Goal: Task Accomplishment & Management: Use online tool/utility

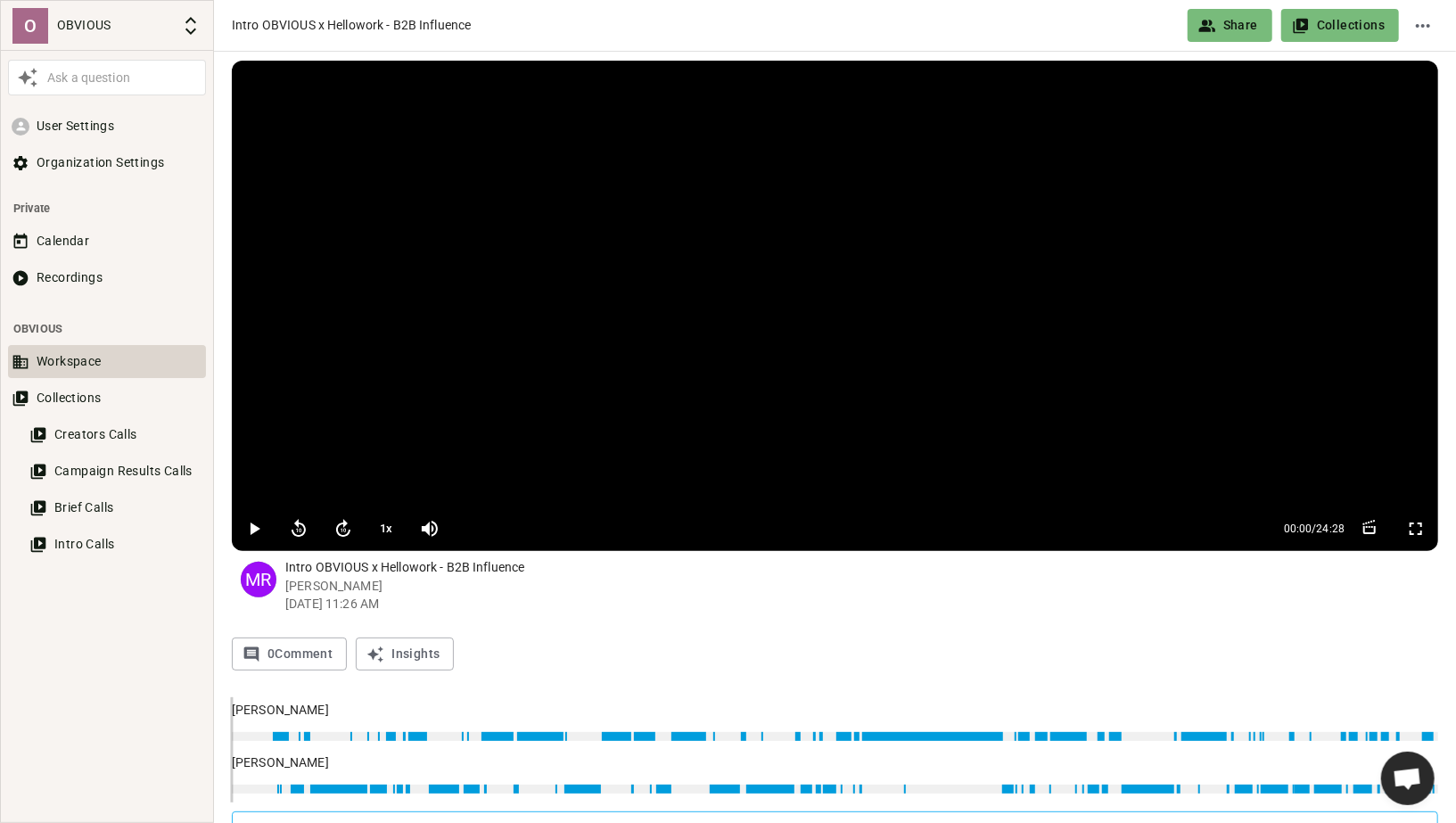
click at [83, 362] on button "Workspace" at bounding box center [107, 361] width 198 height 33
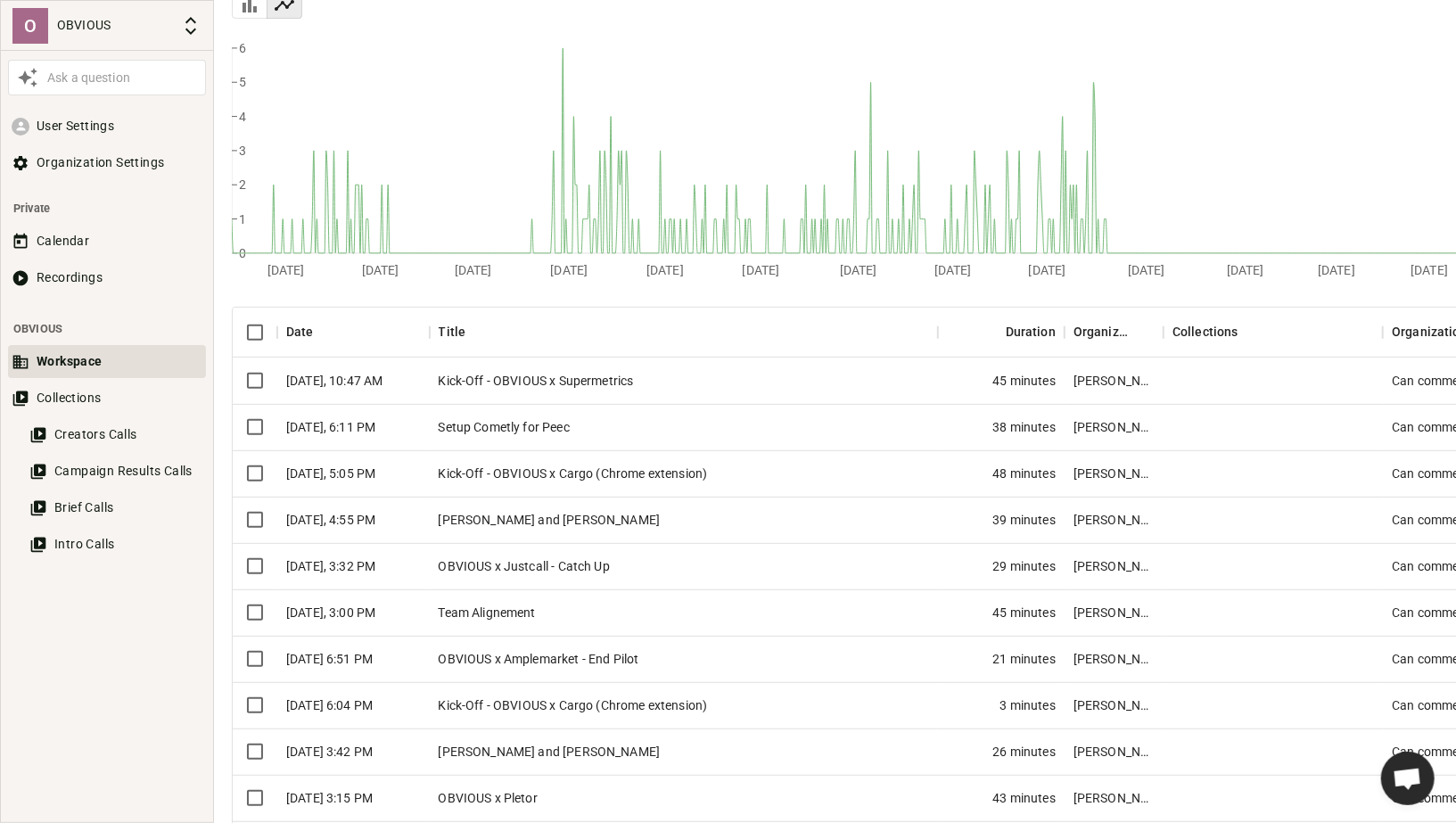
scroll to position [274, 0]
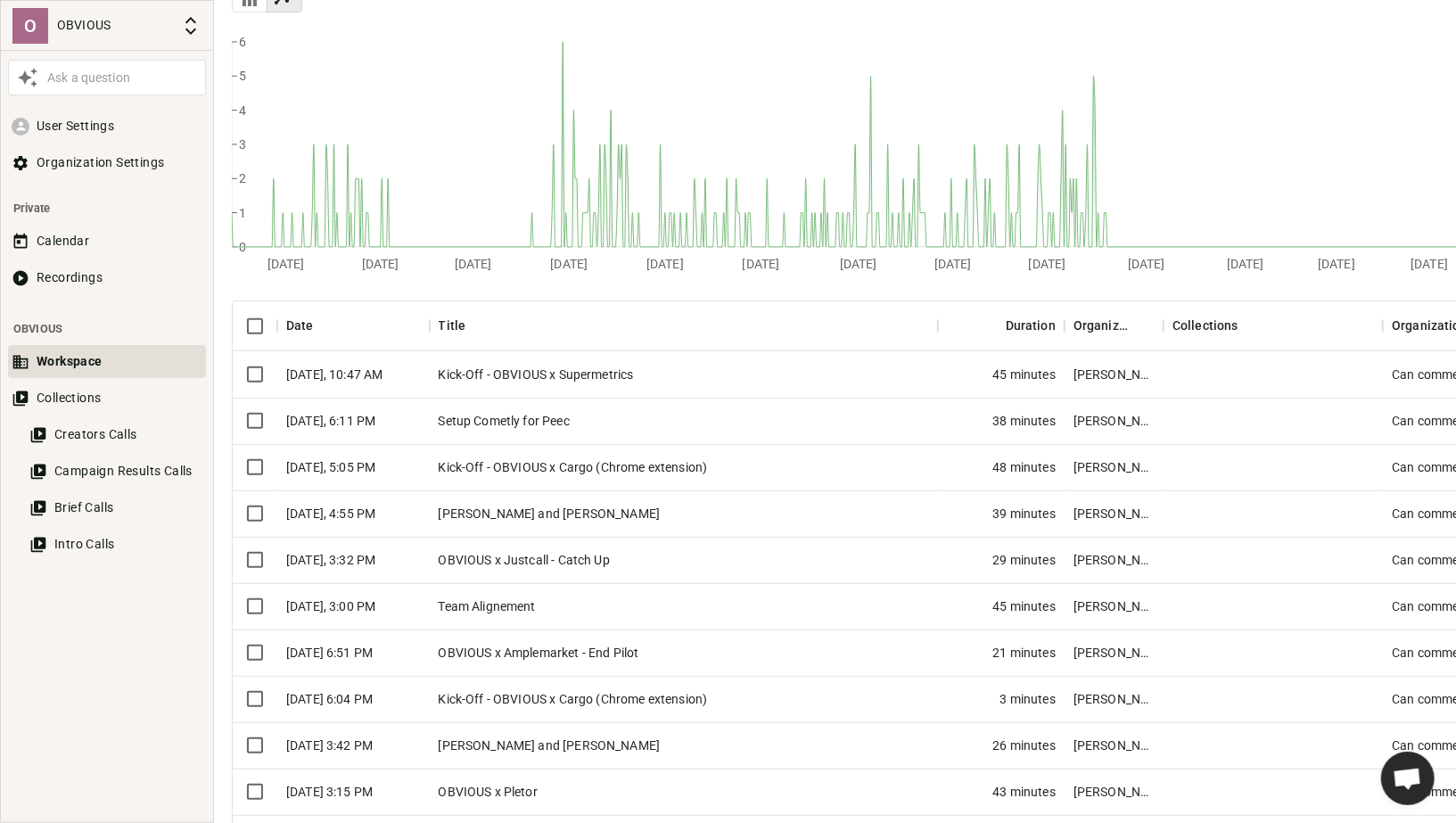
click at [711, 376] on div "Kick-Off - OBVIOUS x Supermetrics" at bounding box center [684, 374] width 509 height 46
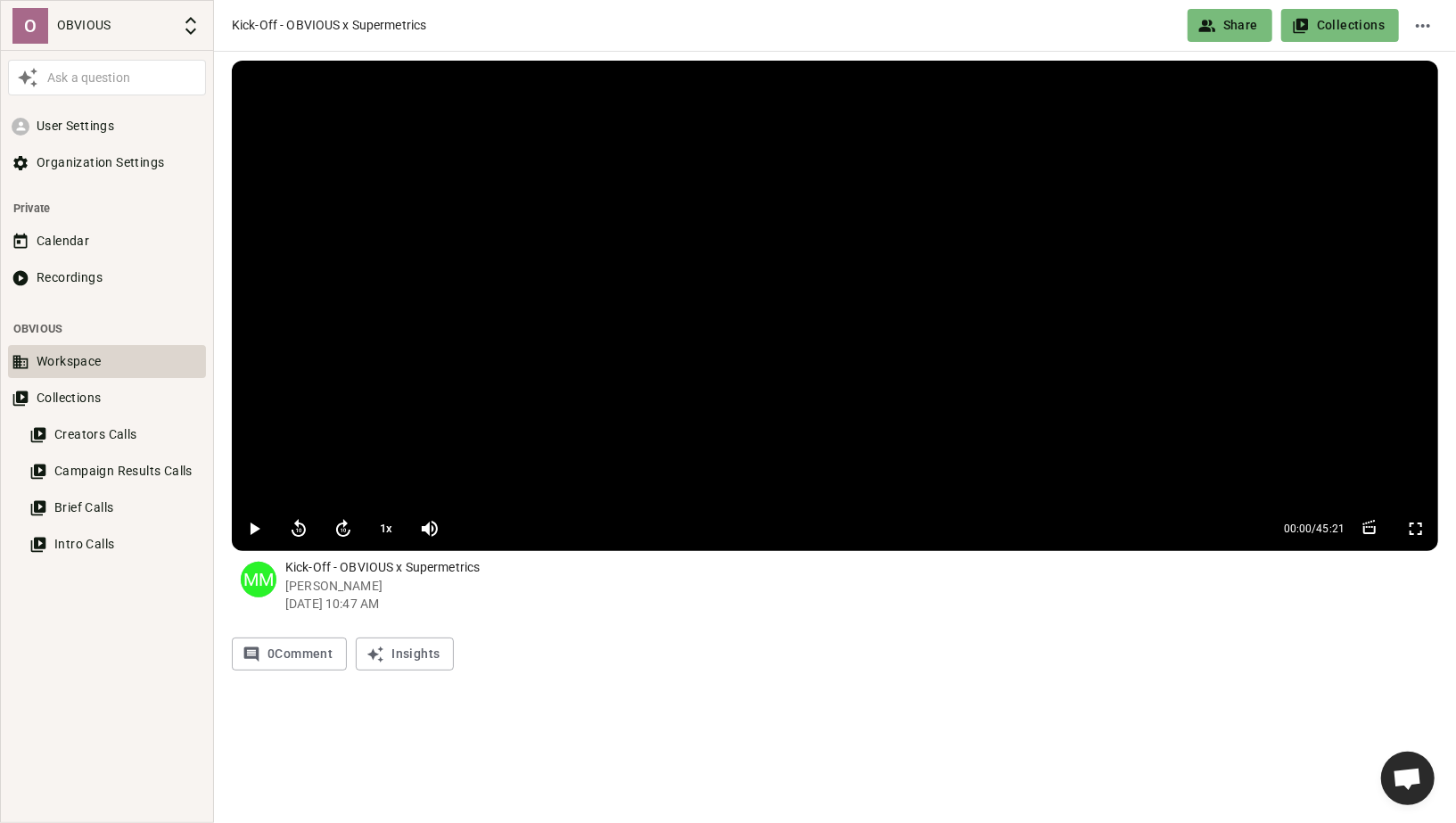
click at [104, 365] on button "Workspace" at bounding box center [107, 361] width 198 height 33
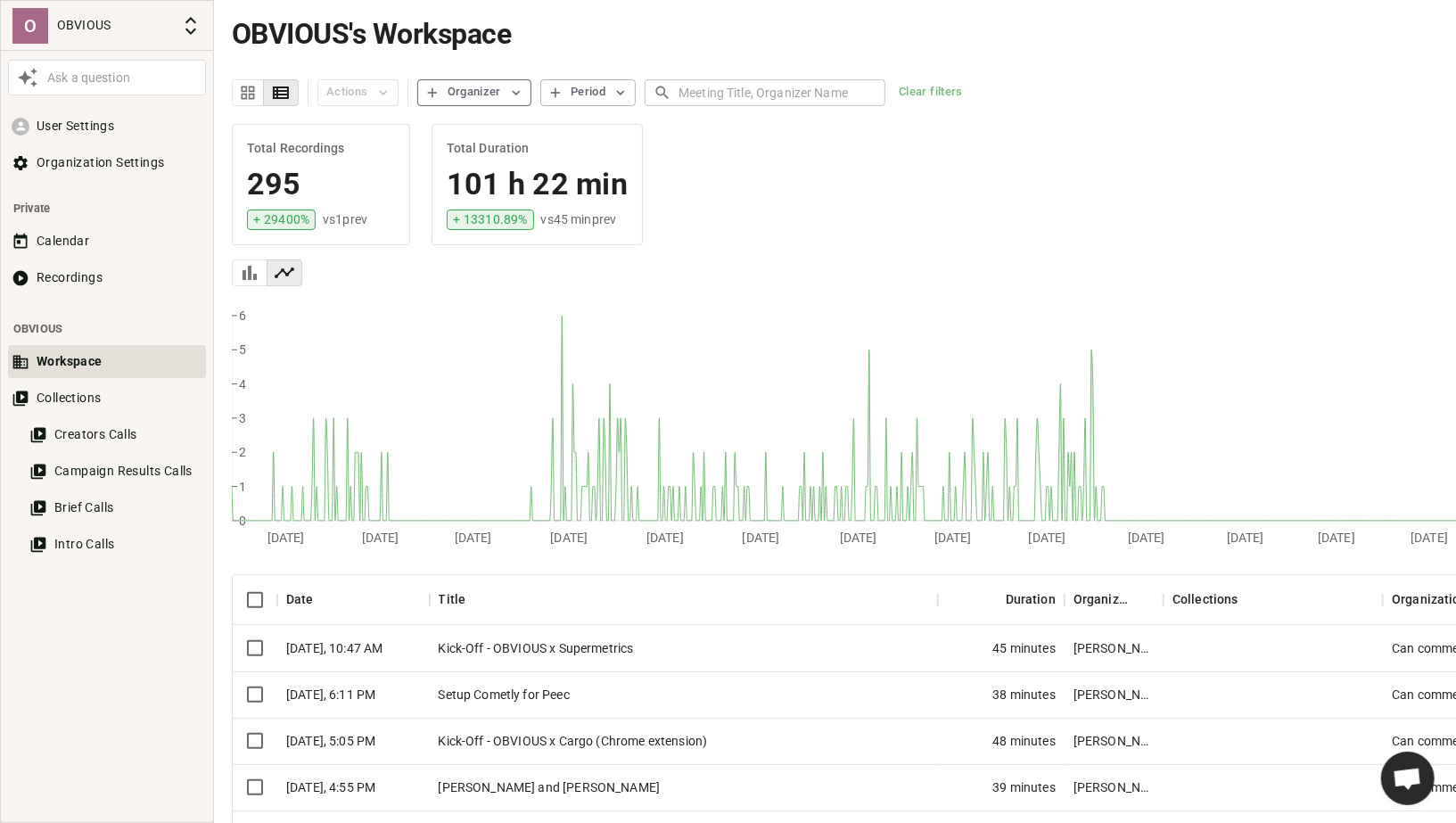
click at [492, 97] on div "Organizer" at bounding box center [474, 92] width 53 height 21
click at [451, 180] on span "[PERSON_NAME]" at bounding box center [489, 186] width 97 height 19
click at [441, 180] on input "[PERSON_NAME]" at bounding box center [431, 186] width 22 height 22
checkbox input "true"
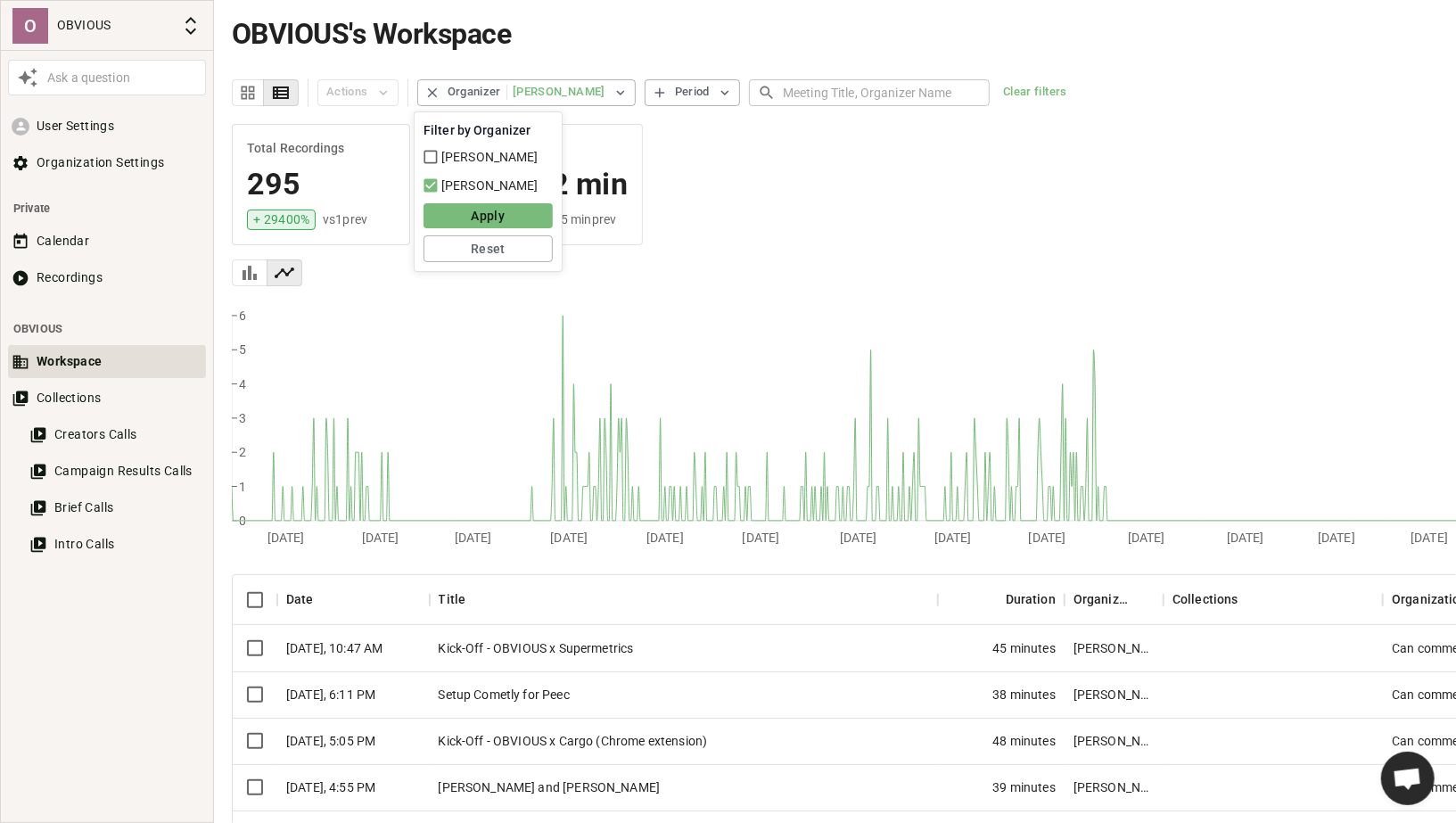
click at [472, 214] on button "Apply" at bounding box center [488, 215] width 130 height 25
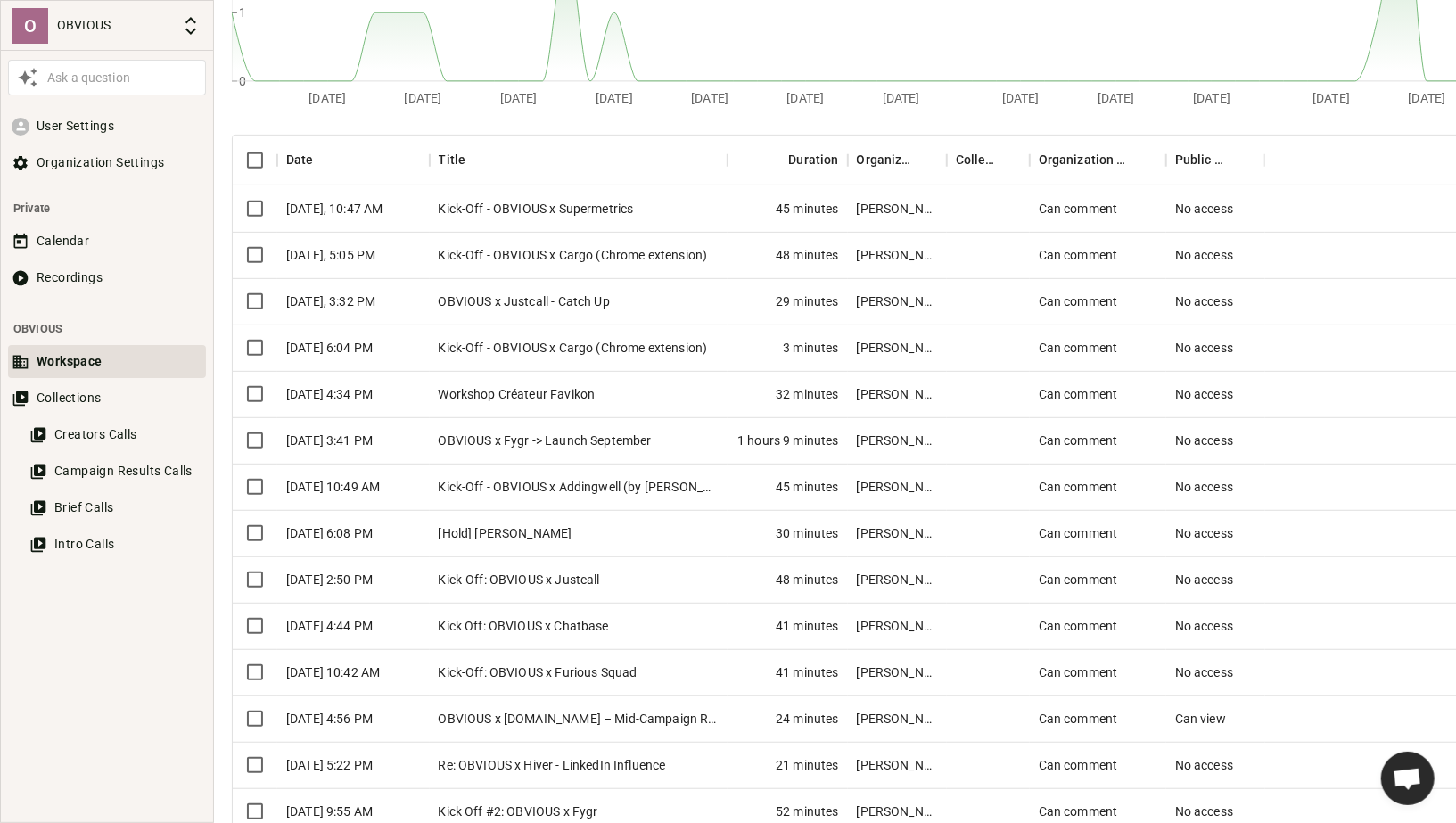
scroll to position [441, 0]
click at [633, 717] on div "OBVIOUS x [DOMAIN_NAME] – Mid-Campaign Review" at bounding box center [579, 717] width 298 height 46
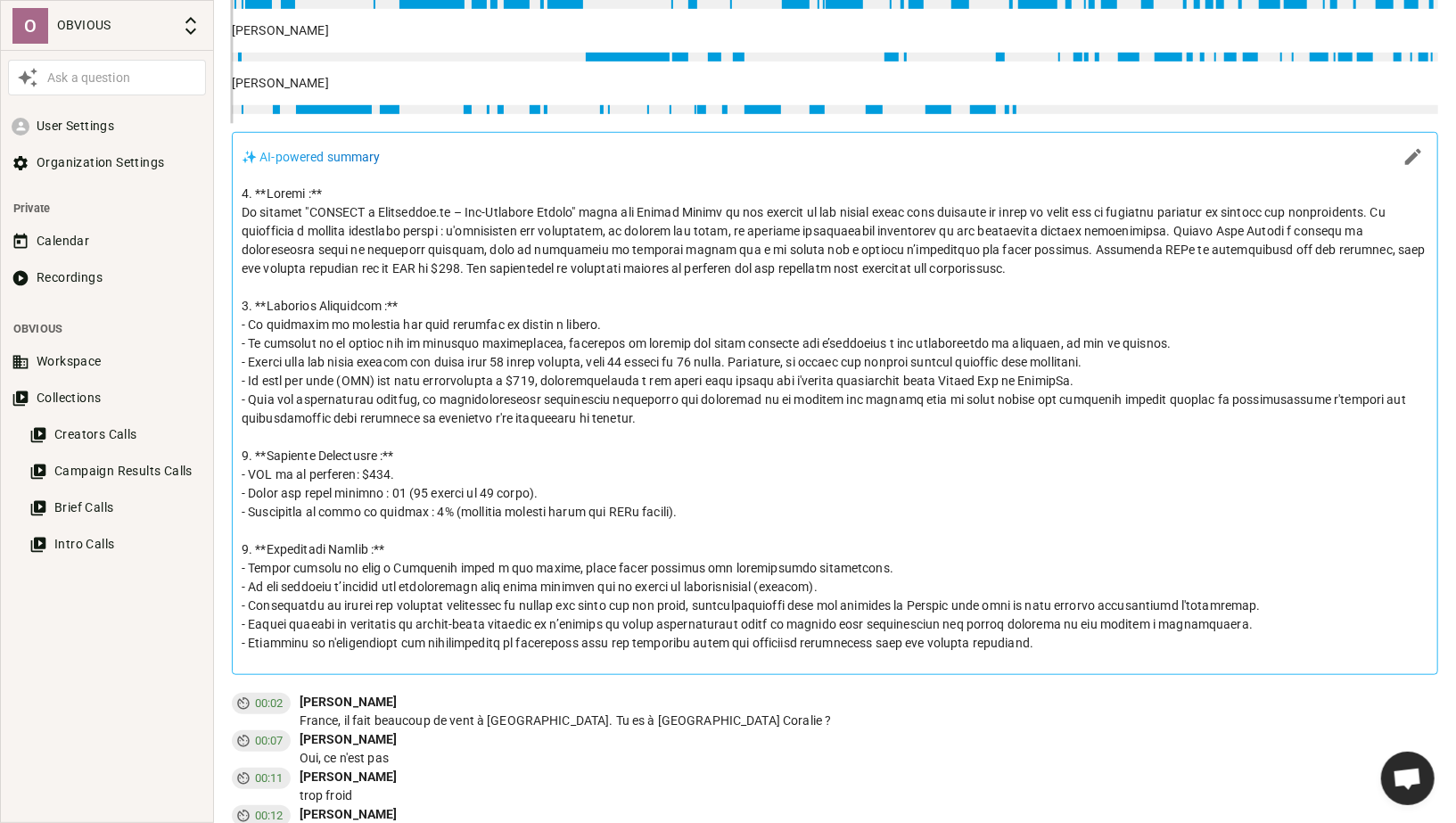
scroll to position [1718, 0]
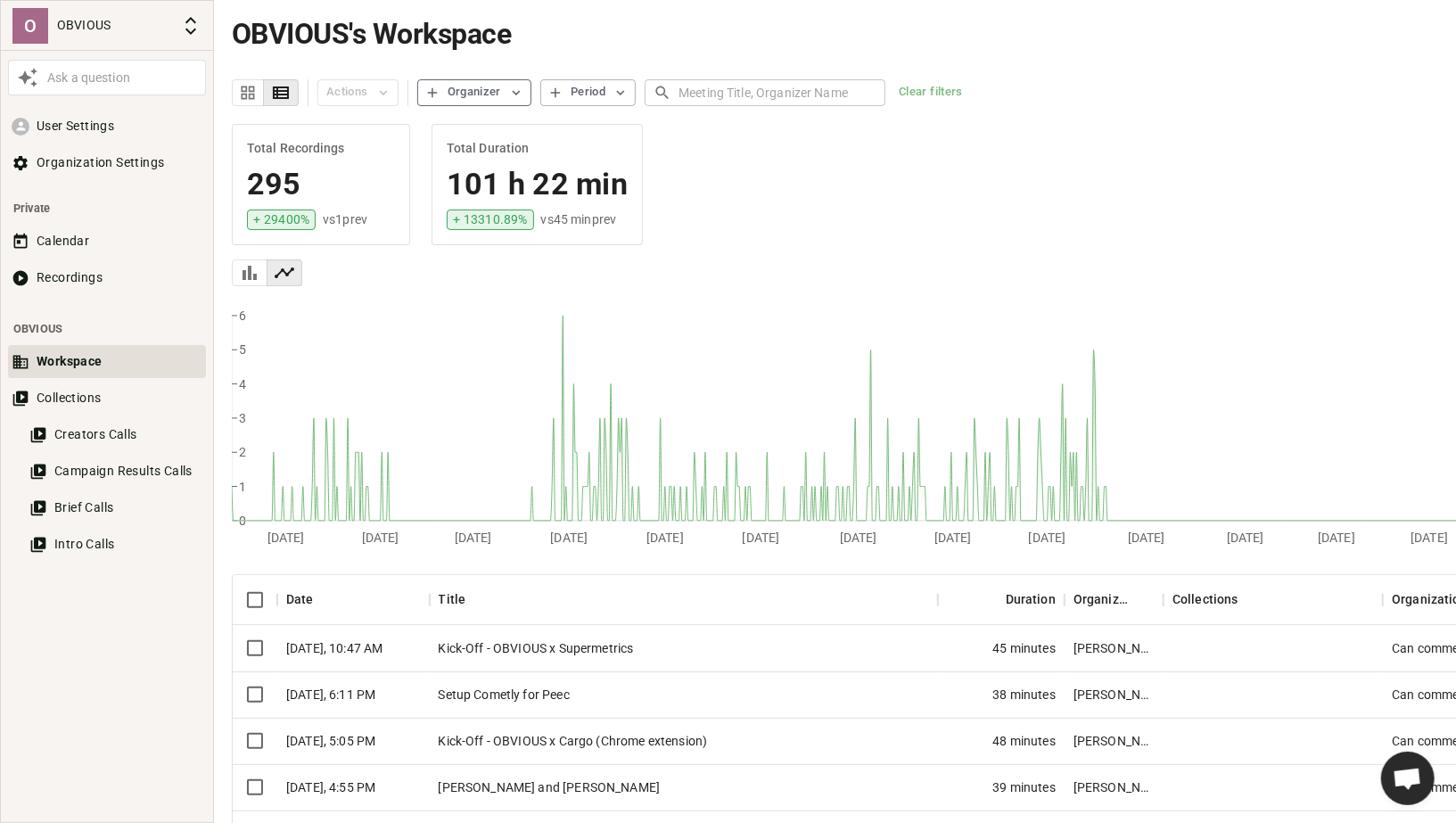
click at [476, 84] on div "Organizer" at bounding box center [474, 92] width 53 height 21
click at [450, 184] on span "[PERSON_NAME]" at bounding box center [489, 186] width 97 height 19
click at [441, 184] on input "[PERSON_NAME]" at bounding box center [431, 186] width 22 height 22
checkbox input "true"
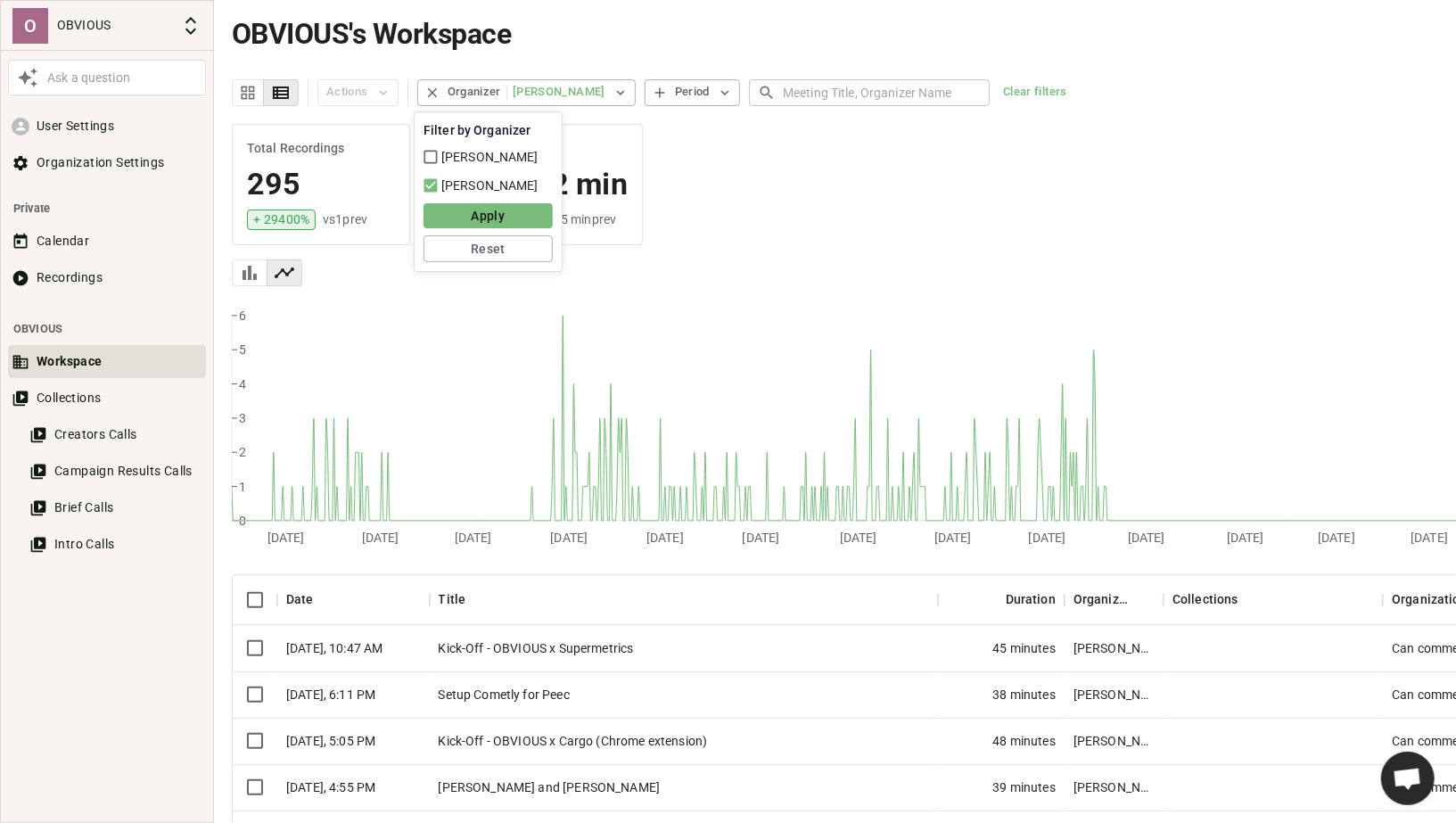
click at [461, 203] on button "Apply" at bounding box center [488, 215] width 130 height 25
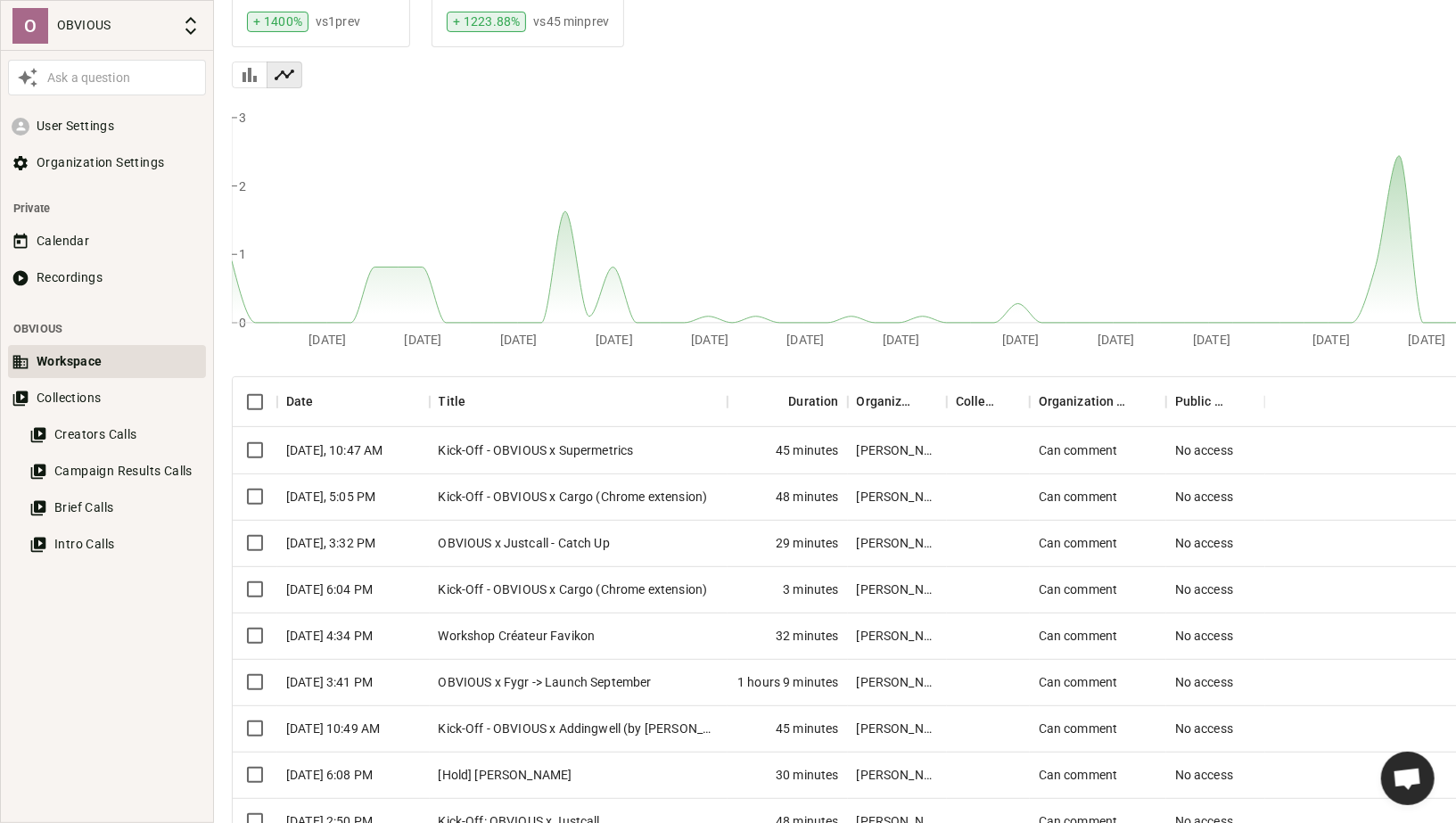
scroll to position [211, 0]
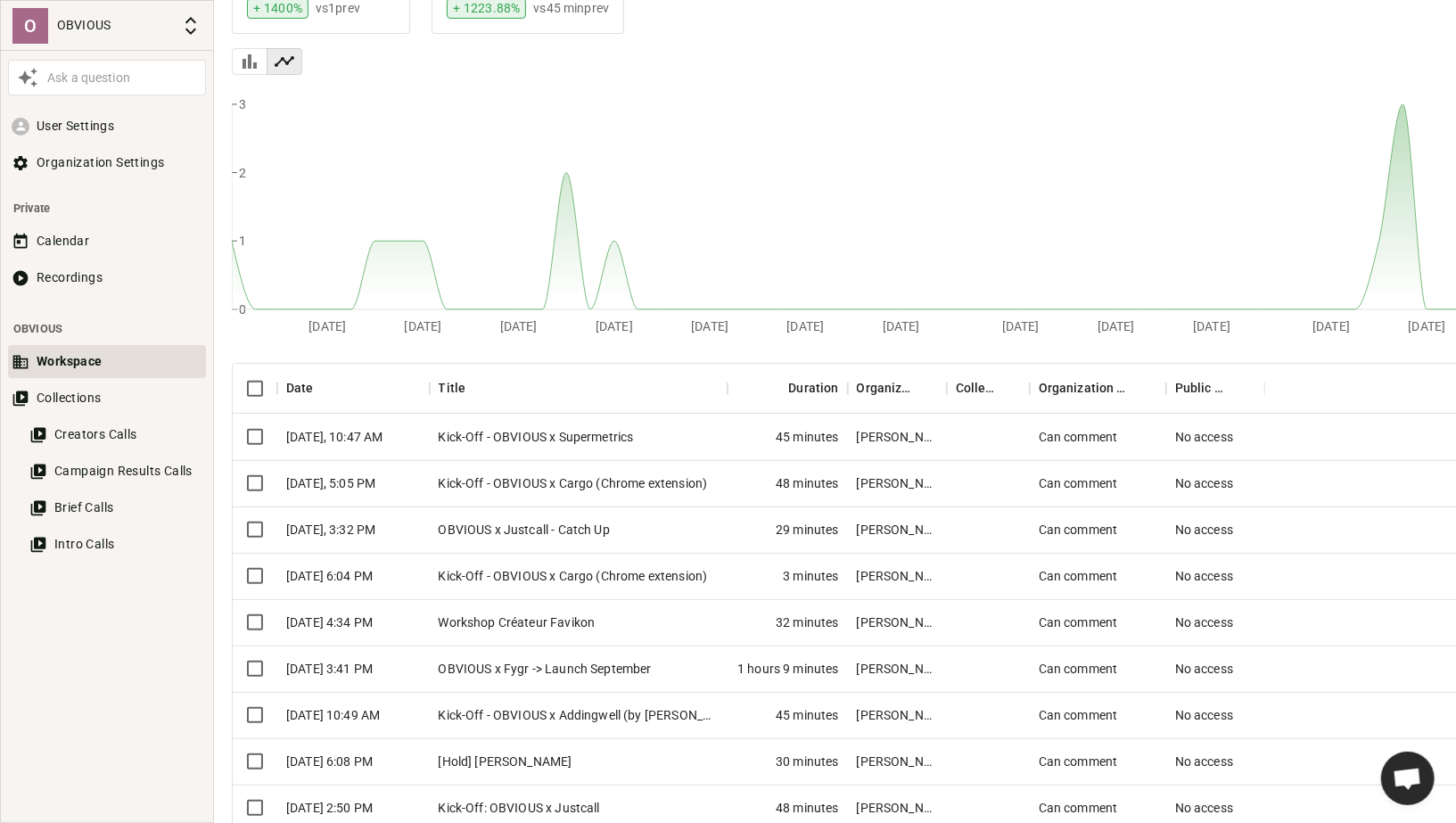
click at [539, 532] on div "OBVIOUS x Justcall - Catch Up" at bounding box center [579, 529] width 298 height 46
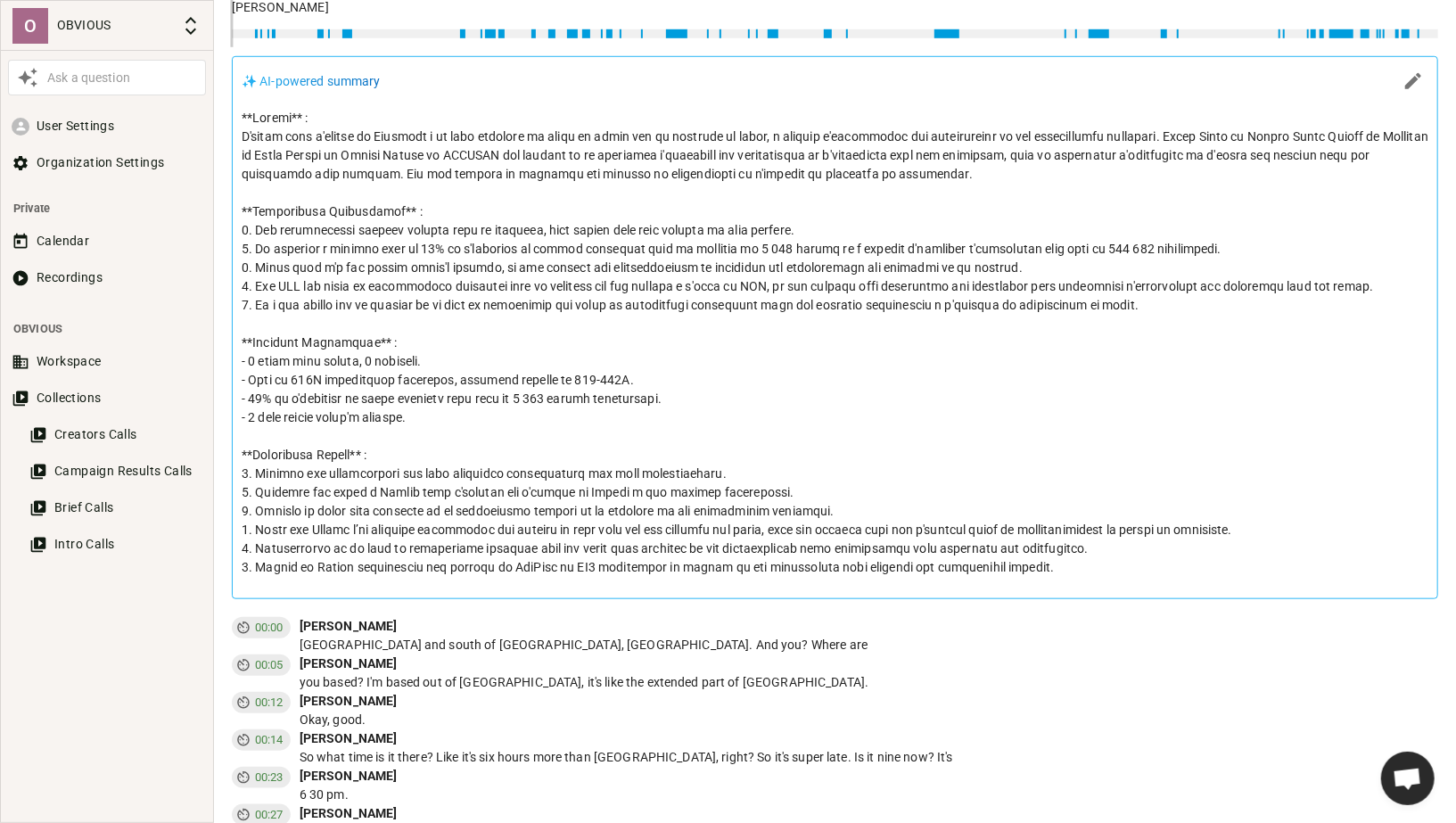
scroll to position [866, 0]
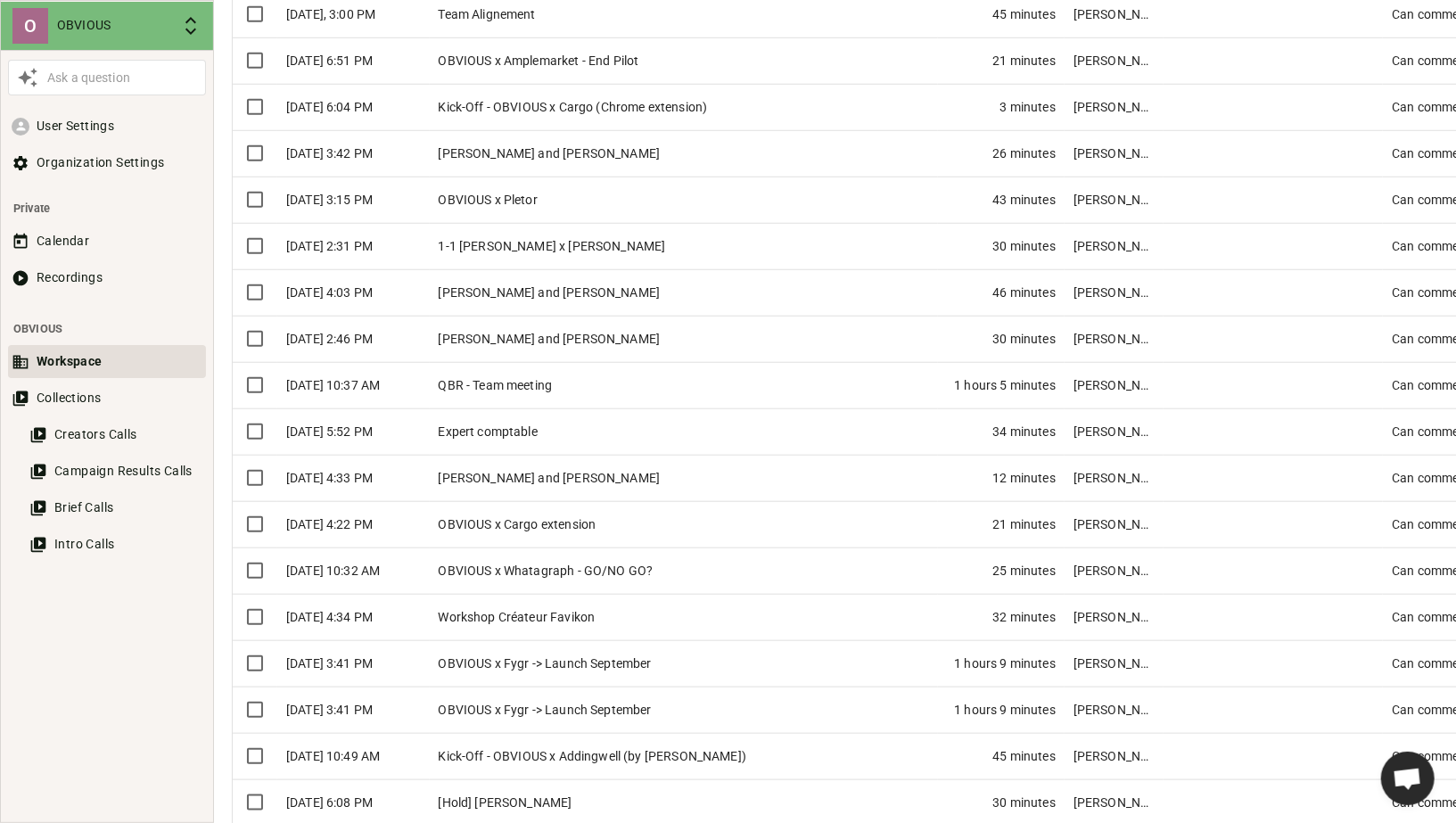
scroll to position [211, 0]
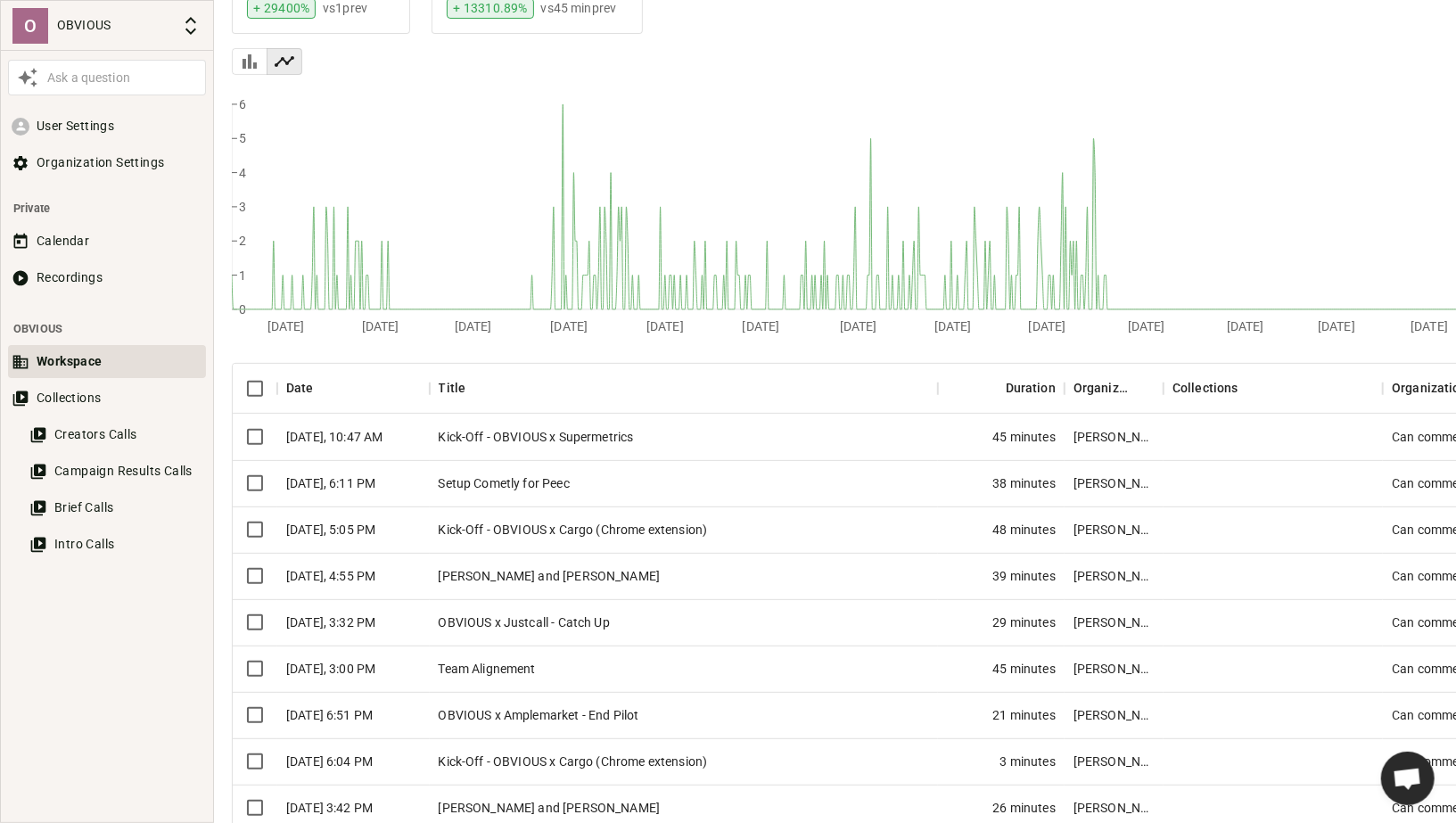
click at [634, 449] on div "Kick-Off - OBVIOUS x Supermetrics" at bounding box center [684, 436] width 509 height 46
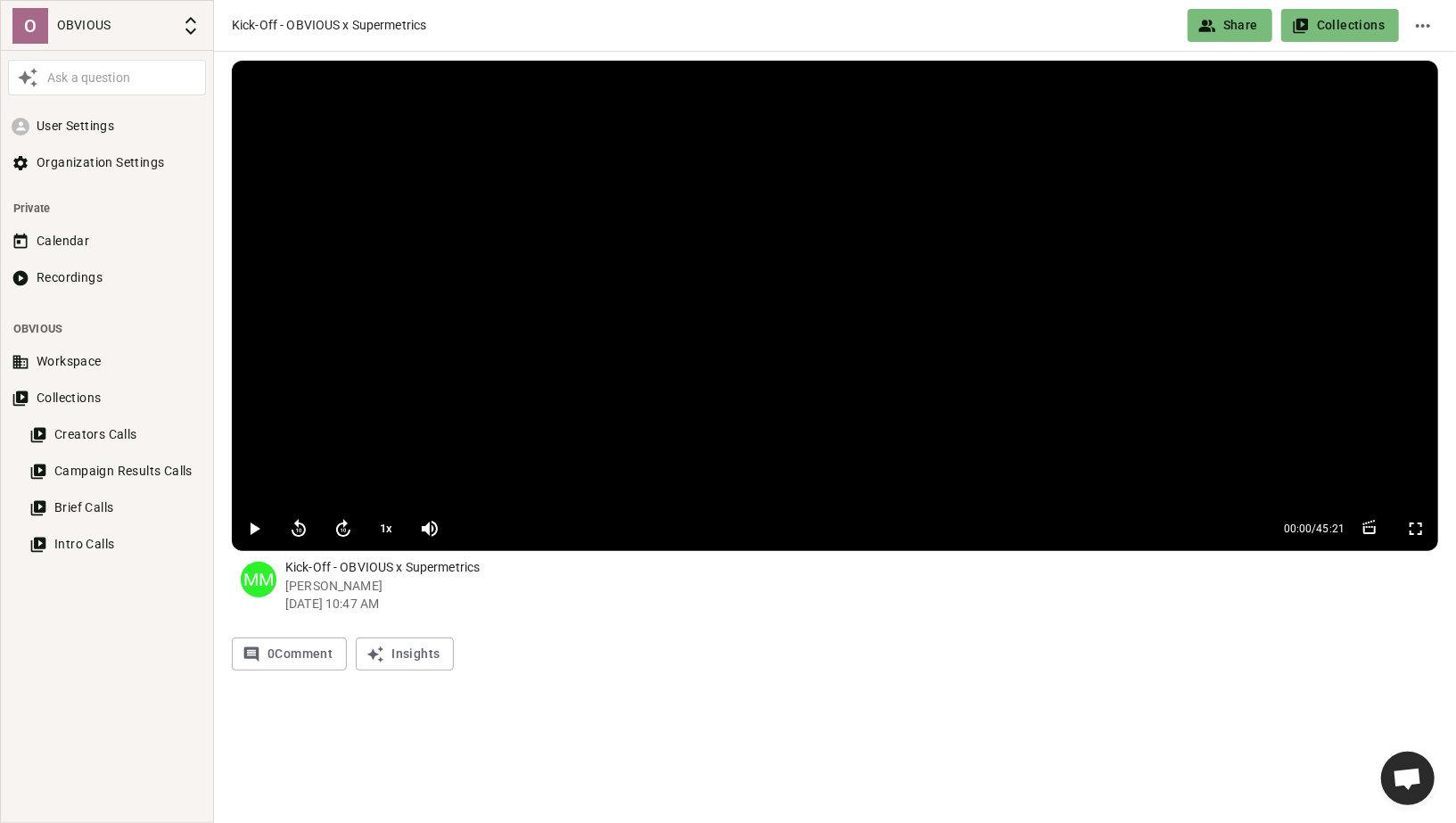
click at [256, 526] on icon "button" at bounding box center [255, 528] width 10 height 13
click at [252, 525] on icon "button" at bounding box center [254, 529] width 22 height 22
